Goal: Navigation & Orientation: Understand site structure

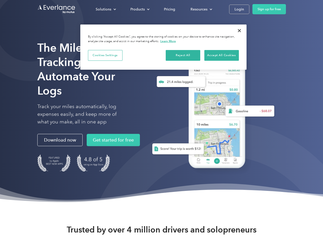
click at [106, 9] on div "Solutions" at bounding box center [104, 9] width 16 height 6
click at [139, 9] on div "Products" at bounding box center [137, 9] width 14 height 6
click at [201, 9] on div "Resources" at bounding box center [198, 9] width 17 height 6
click at [105, 55] on button "Cookies Settings" at bounding box center [105, 55] width 35 height 11
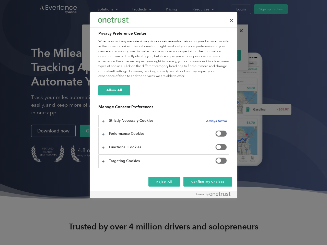
click at [183, 55] on div "When you visit any website, it may store or retrieve information on your browse…" at bounding box center [163, 59] width 131 height 40
click at [221, 55] on div "When you visit any website, it may store or retrieve information on your browse…" at bounding box center [163, 59] width 131 height 40
click at [239, 31] on div at bounding box center [163, 122] width 327 height 245
